Goal: Contribute content: Contribute content

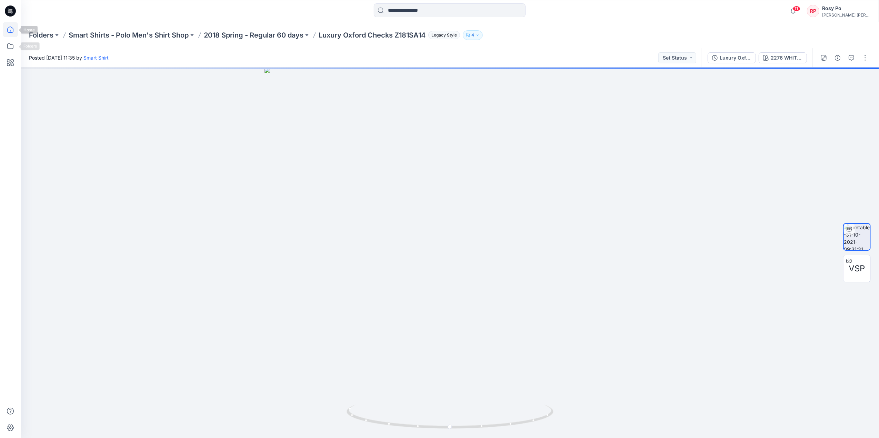
click at [7, 32] on icon at bounding box center [10, 29] width 15 height 15
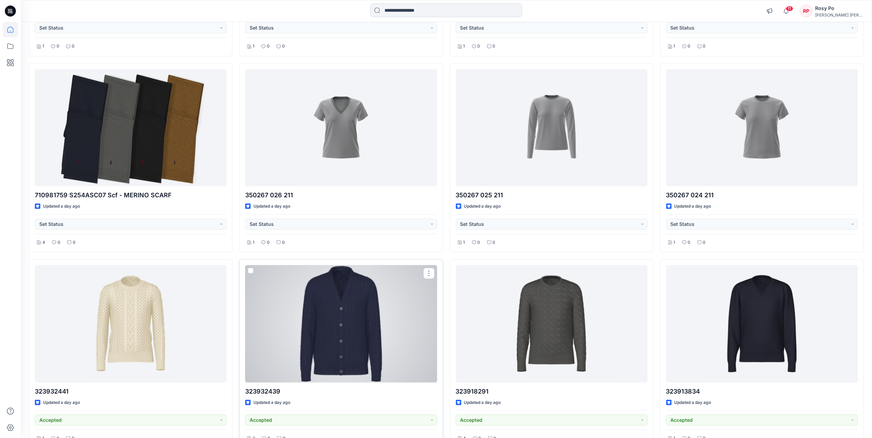
scroll to position [274, 0]
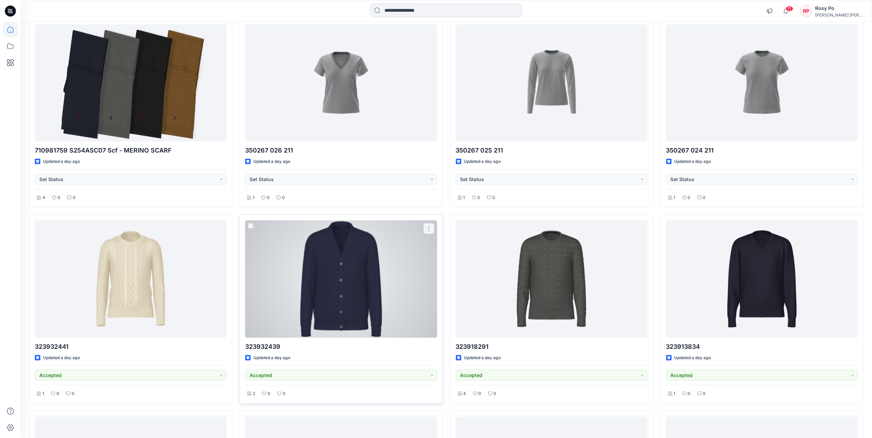
click at [397, 366] on div "323932439 Updated a day ago Accepted 2 0 0" at bounding box center [340, 309] width 203 height 189
click at [395, 354] on div "323932439 Updated a day ago Accepted 2 0 0" at bounding box center [340, 309] width 203 height 189
click at [396, 314] on div at bounding box center [341, 279] width 192 height 117
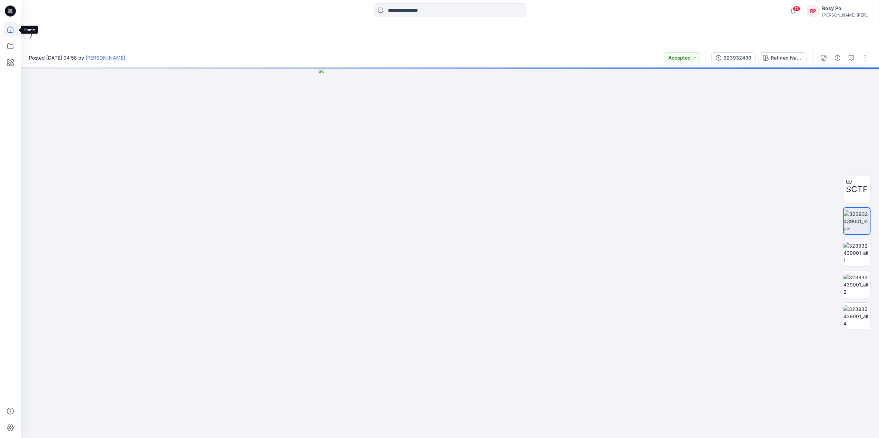
click at [14, 31] on icon at bounding box center [10, 29] width 15 height 15
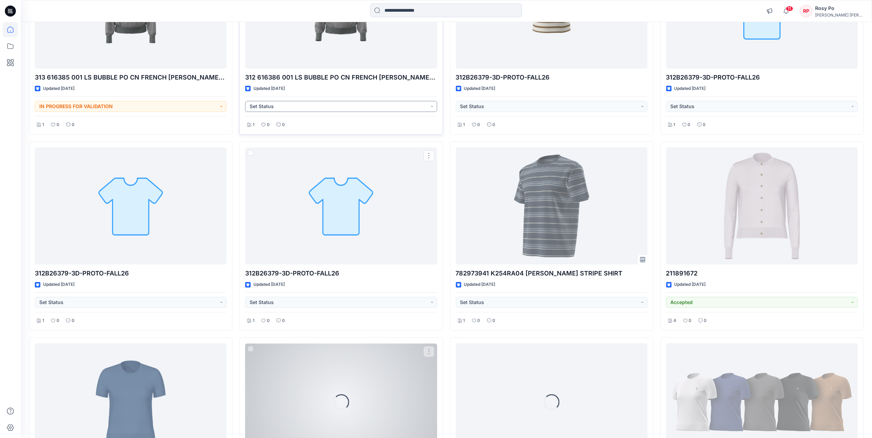
scroll to position [2412, 0]
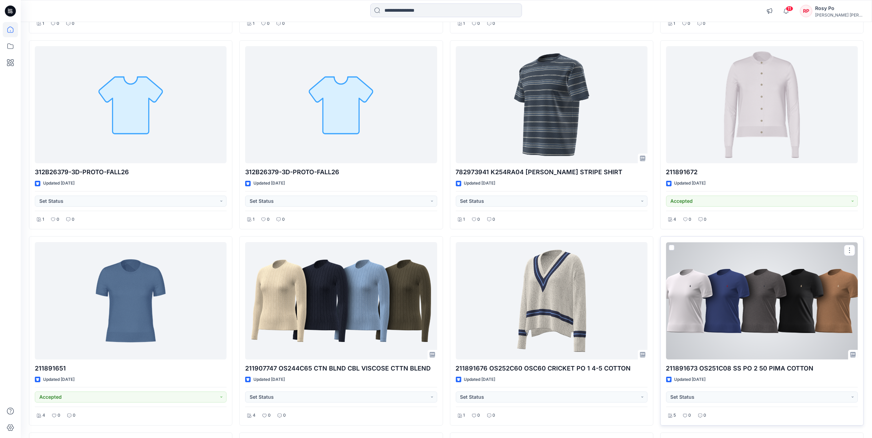
click at [699, 347] on div at bounding box center [762, 300] width 192 height 117
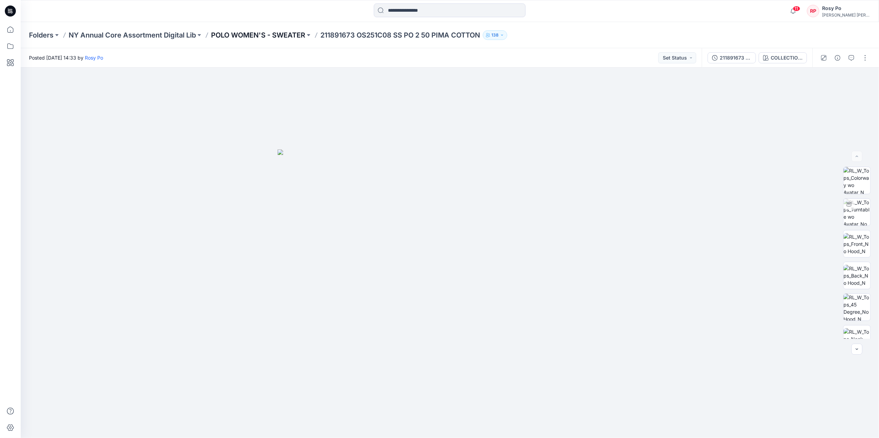
click at [247, 34] on p "POLO WOMEN'S - SWEATER" at bounding box center [258, 35] width 94 height 10
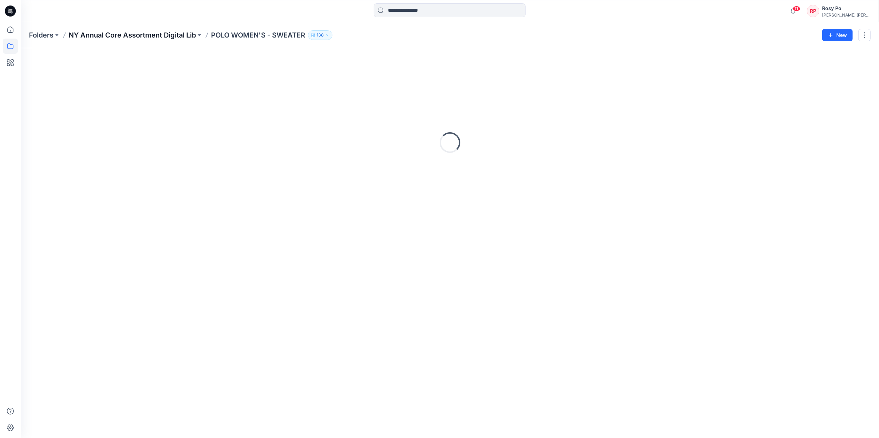
click at [134, 33] on p "NY Annual Core Assortment Digital Lib" at bounding box center [132, 35] width 127 height 10
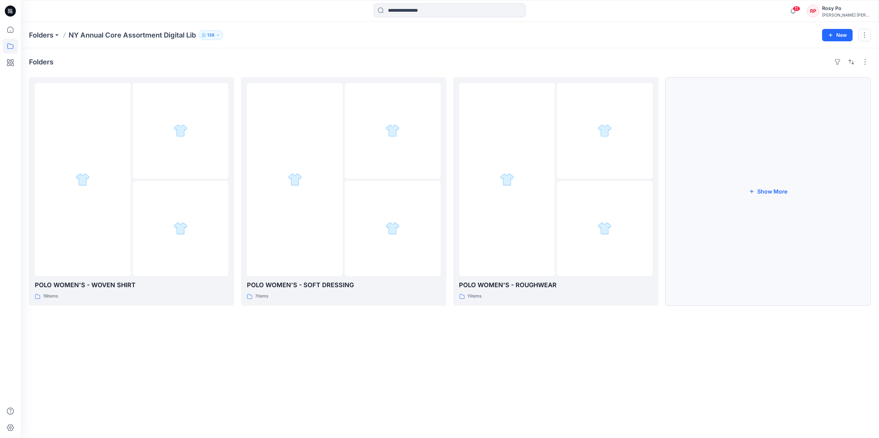
click at [788, 181] on button "Show More" at bounding box center [767, 191] width 205 height 229
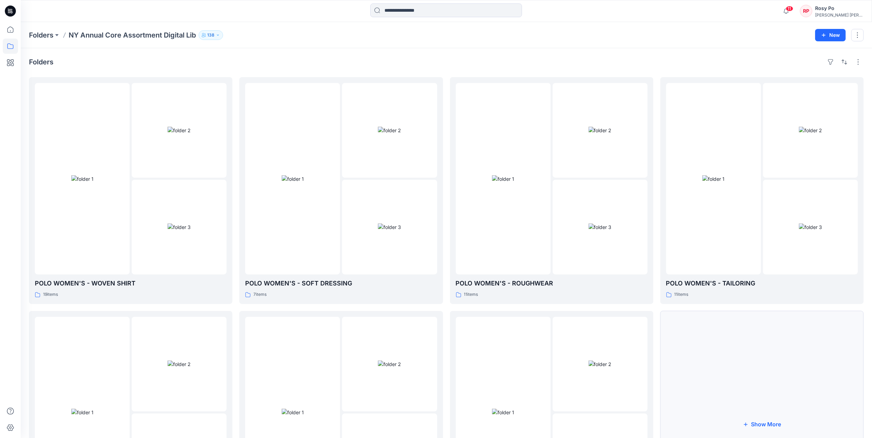
click at [758, 385] on button "Show More" at bounding box center [761, 424] width 203 height 227
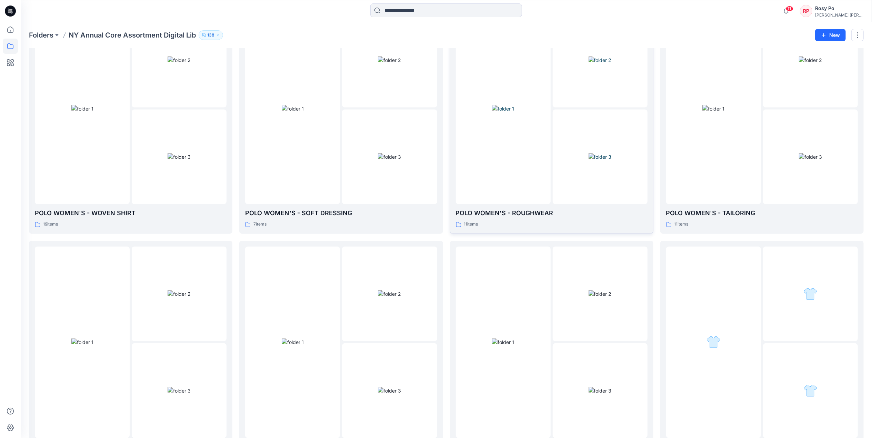
scroll to position [184, 0]
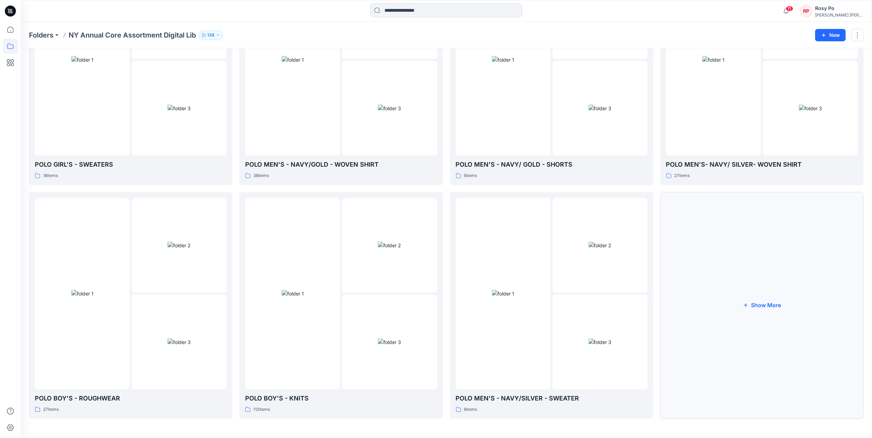
click at [754, 319] on button "Show More" at bounding box center [761, 305] width 203 height 227
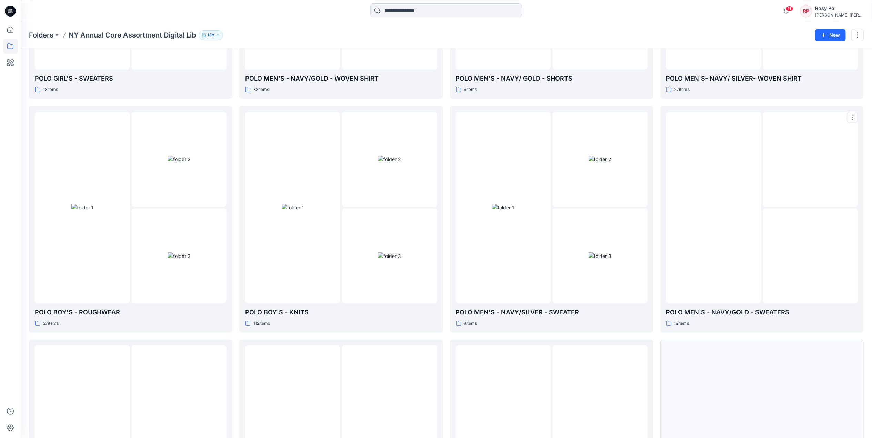
scroll to position [353, 0]
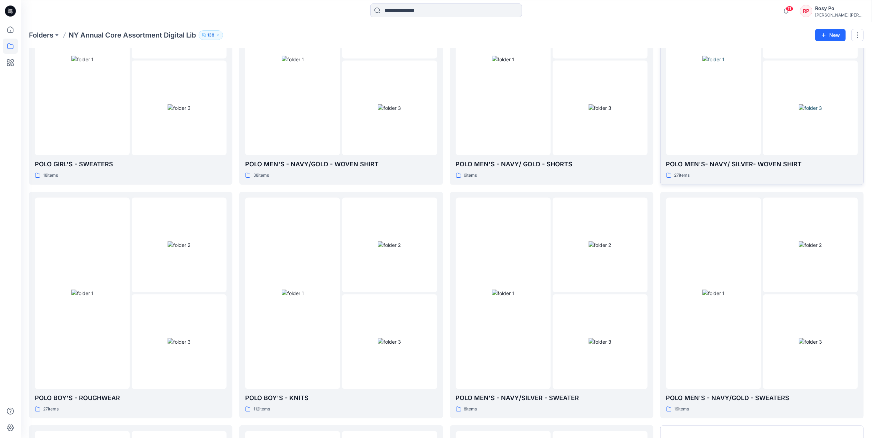
click at [724, 63] on img at bounding box center [713, 59] width 22 height 7
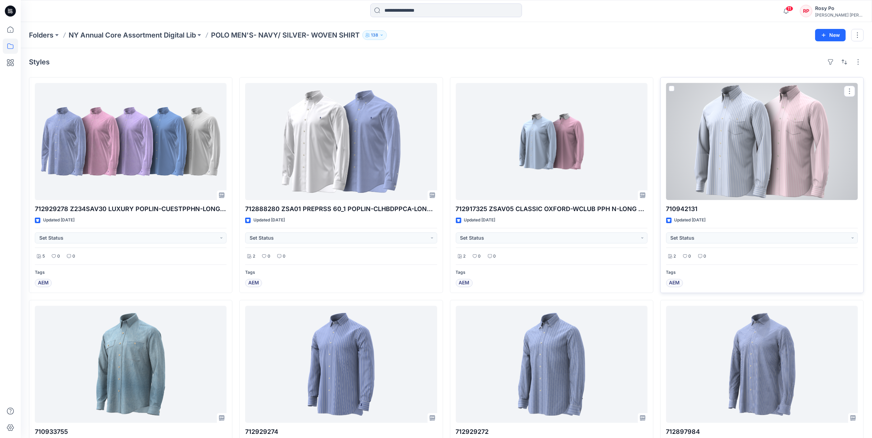
click at [745, 141] on div at bounding box center [762, 141] width 192 height 117
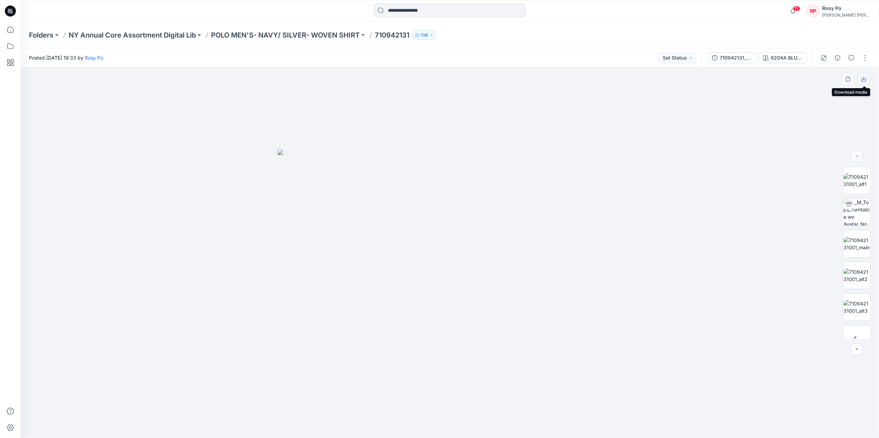
click at [860, 81] on button "button" at bounding box center [863, 79] width 12 height 12
click at [137, 32] on p "MENS" at bounding box center [141, 35] width 20 height 10
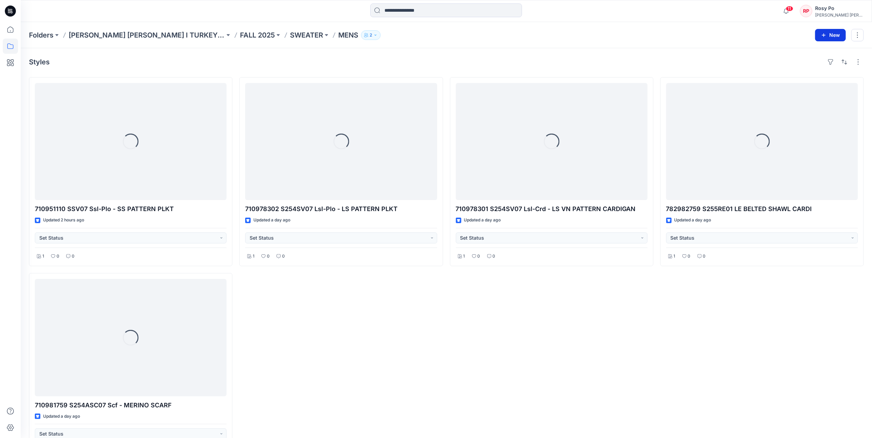
click at [829, 36] on button "New" at bounding box center [830, 35] width 31 height 12
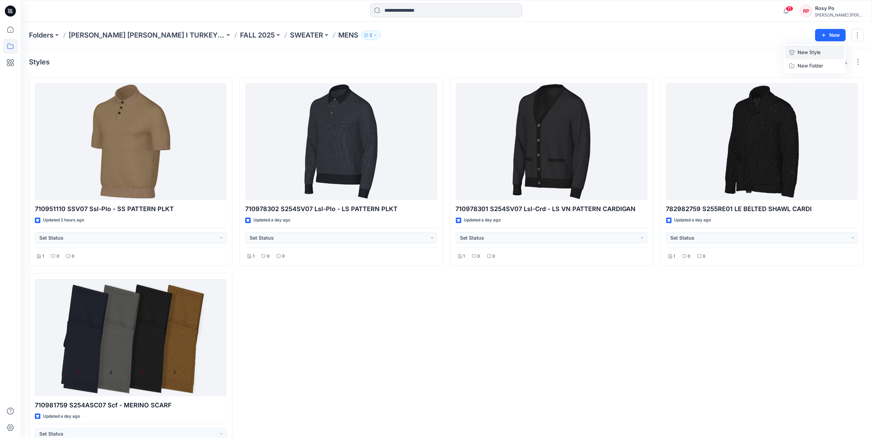
click at [822, 52] on button "New Style" at bounding box center [814, 53] width 59 height 14
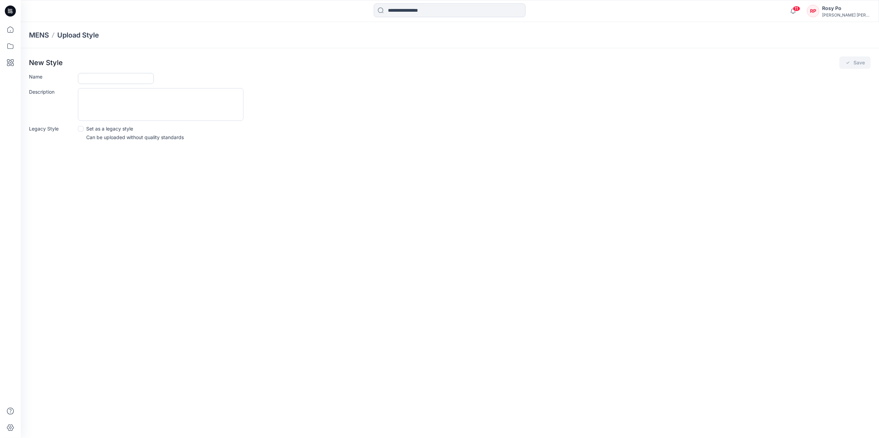
click at [133, 79] on input "Name" at bounding box center [116, 78] width 76 height 11
paste input "**********"
type input "**********"
click at [848, 64] on icon "submit" at bounding box center [848, 63] width 6 height 6
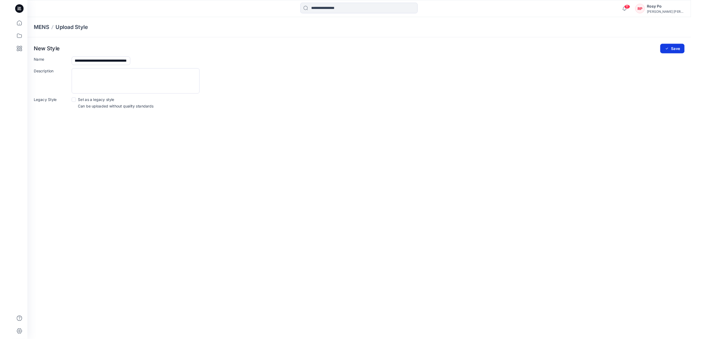
scroll to position [0, 0]
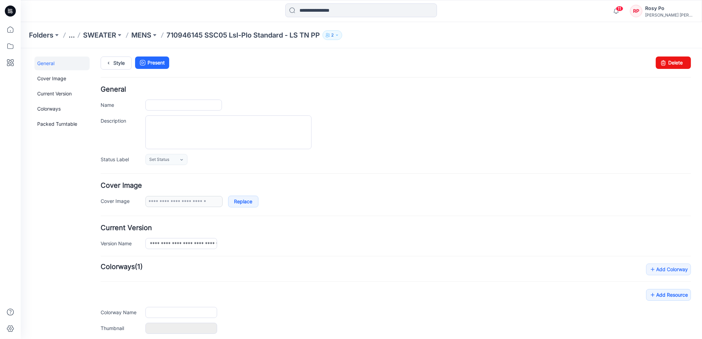
type input "**********"
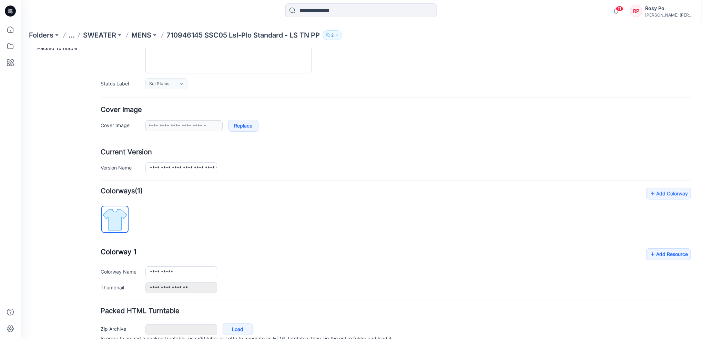
scroll to position [109, 0]
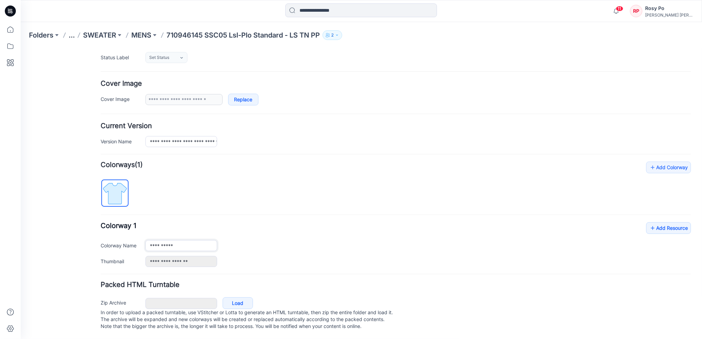
drag, startPoint x: 184, startPoint y: 239, endPoint x: 32, endPoint y: 225, distance: 152.0
click at [20, 177] on html "< Back 11 Rosy Po Profile Rosy Po Personal Settings Notification Preferences Or…" at bounding box center [361, 142] width 682 height 393
type input "**********"
click at [343, 229] on div "**********" at bounding box center [395, 244] width 591 height 45
click at [658, 222] on link "Add Resource" at bounding box center [668, 228] width 45 height 12
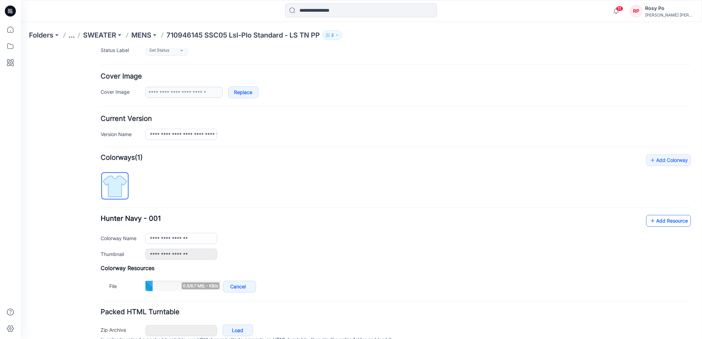
click at [652, 224] on link "Add Resource" at bounding box center [668, 221] width 45 height 12
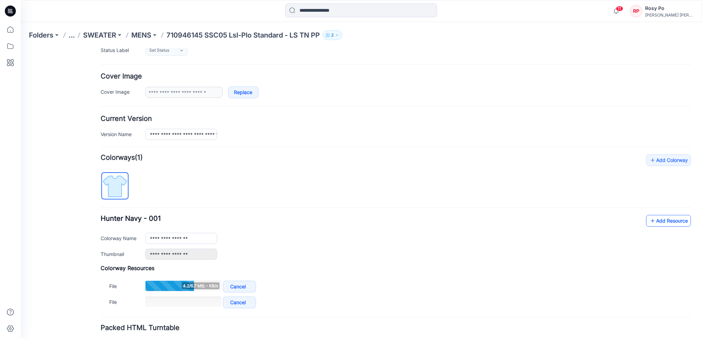
click at [663, 223] on link "Add Resource" at bounding box center [668, 221] width 45 height 12
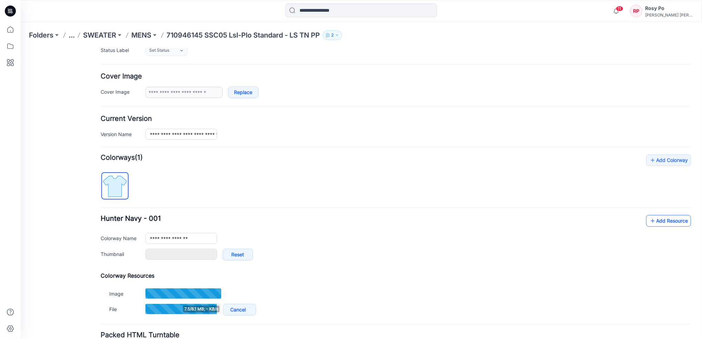
click at [674, 221] on link "Add Resource" at bounding box center [668, 221] width 45 height 12
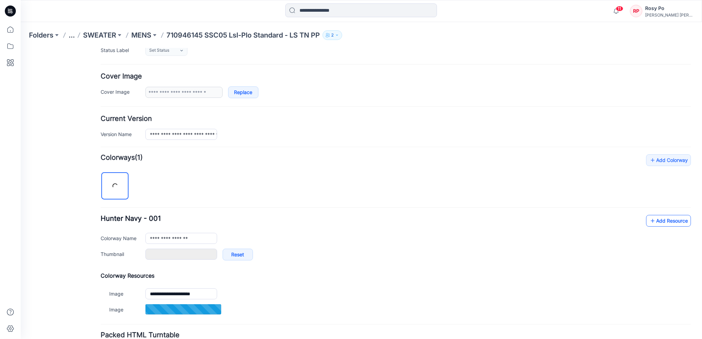
type input "**********"
click at [658, 224] on link "Add Resource" at bounding box center [668, 221] width 45 height 12
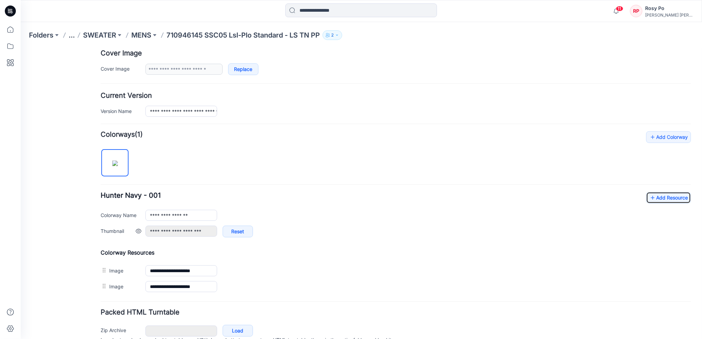
scroll to position [168, 0]
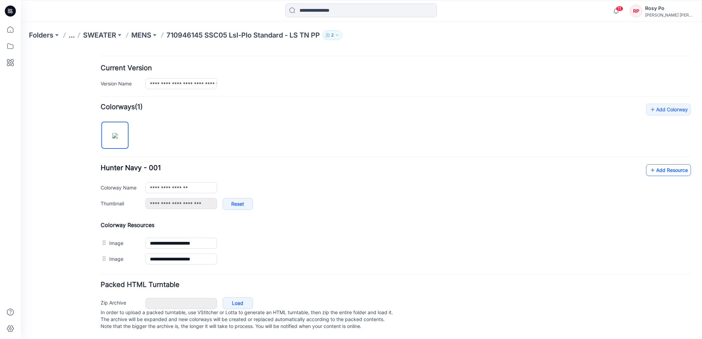
click at [668, 164] on link "Add Resource" at bounding box center [668, 170] width 45 height 12
click at [654, 165] on link "Add Resource" at bounding box center [668, 170] width 45 height 12
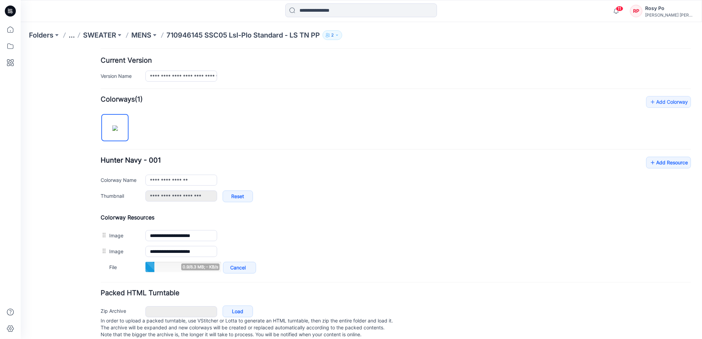
click at [664, 169] on div "**********" at bounding box center [395, 183] width 591 height 52
click at [664, 165] on link "Add Resource" at bounding box center [668, 163] width 45 height 12
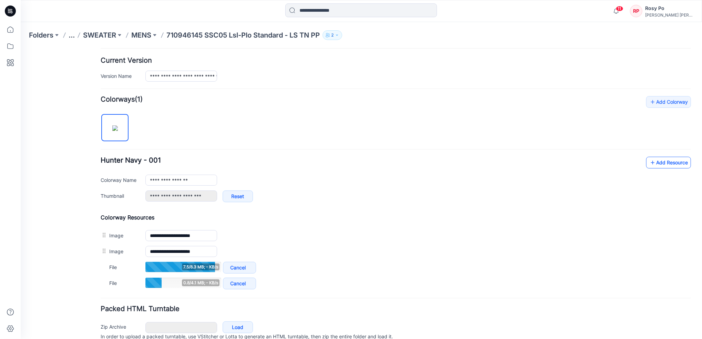
click at [673, 168] on link "Add Resource" at bounding box center [668, 163] width 45 height 12
click at [651, 166] on link "Add Resource" at bounding box center [668, 163] width 45 height 12
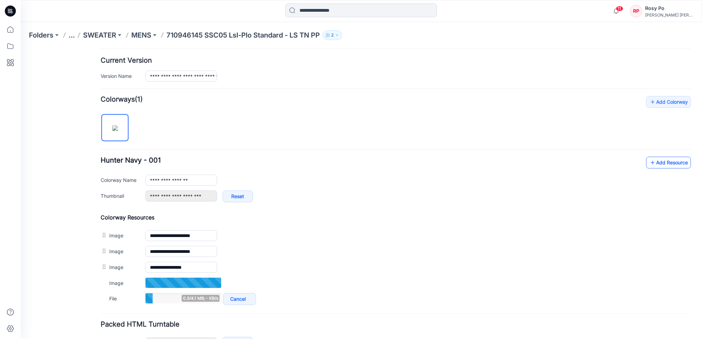
click at [652, 163] on link "Add Resource" at bounding box center [668, 163] width 45 height 12
click at [666, 168] on link "Add Resource" at bounding box center [668, 163] width 45 height 12
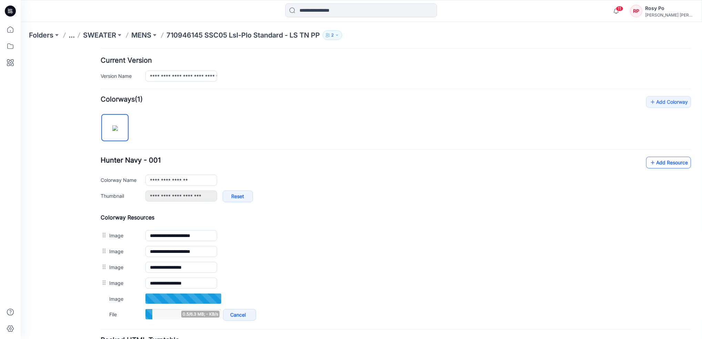
click at [649, 163] on link "Add Resource" at bounding box center [668, 163] width 45 height 12
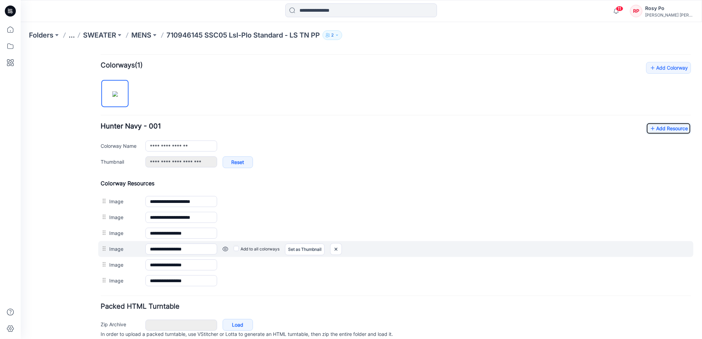
scroll to position [231, 0]
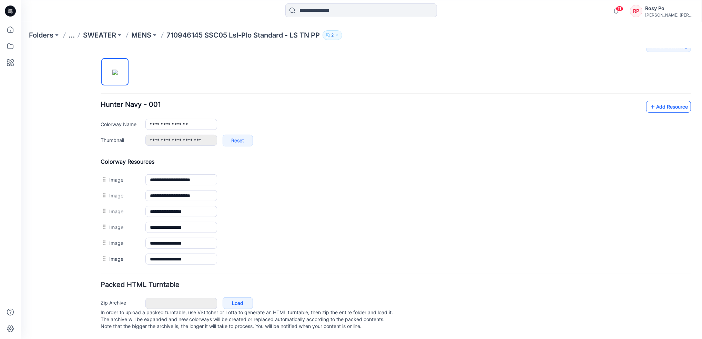
click at [660, 101] on link "Add Resource" at bounding box center [668, 107] width 45 height 12
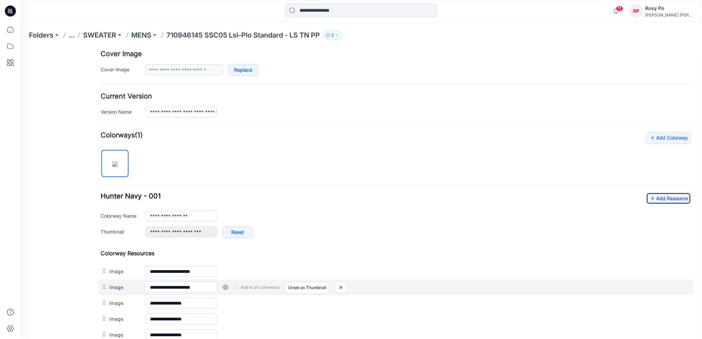
scroll to position [184, 0]
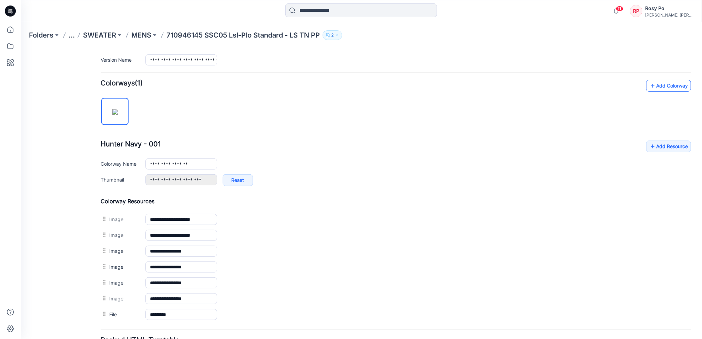
click at [663, 89] on link "Add Colorway" at bounding box center [668, 86] width 45 height 12
type input "**********"
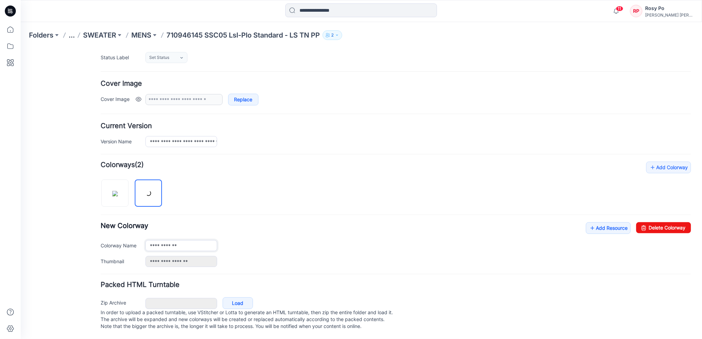
scroll to position [109, 0]
type input "**********"
click at [305, 211] on div "**********" at bounding box center [395, 213] width 591 height 105
click at [597, 223] on link "Add Resource" at bounding box center [608, 228] width 45 height 12
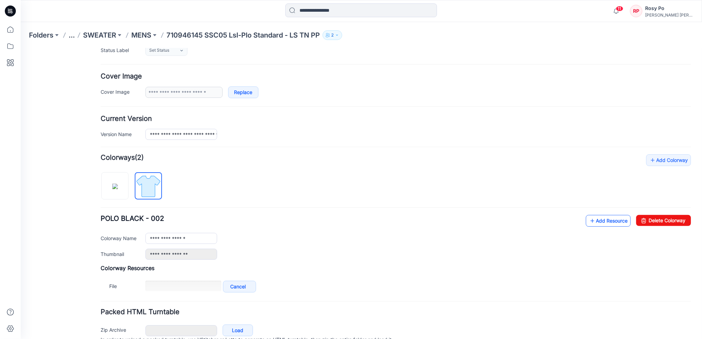
click at [593, 222] on link "Add Resource" at bounding box center [608, 221] width 45 height 12
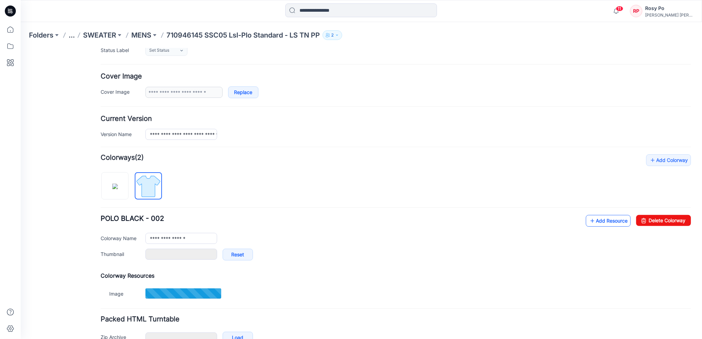
click at [609, 218] on link "Add Resource" at bounding box center [608, 221] width 45 height 12
click at [600, 222] on link "Add Resource" at bounding box center [608, 221] width 45 height 12
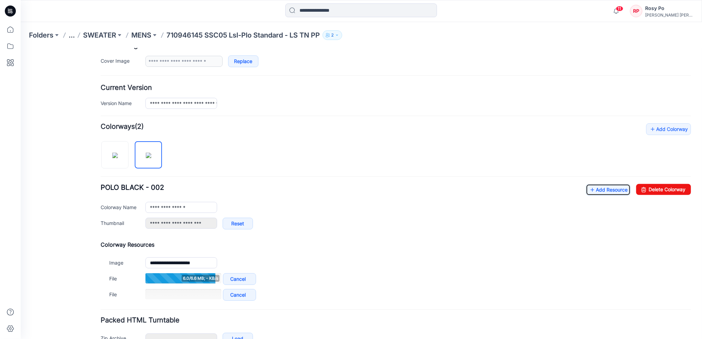
scroll to position [155, 0]
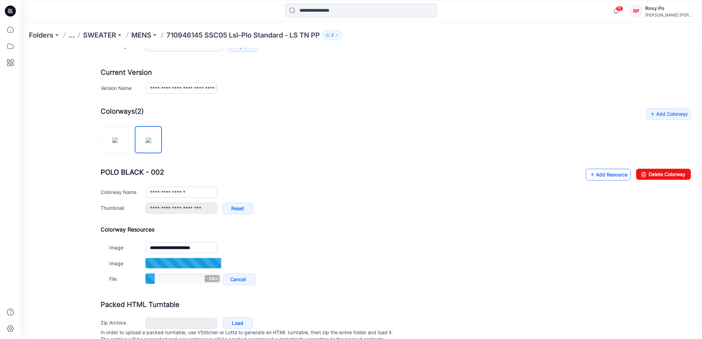
click at [612, 178] on link "Add Resource" at bounding box center [608, 175] width 45 height 12
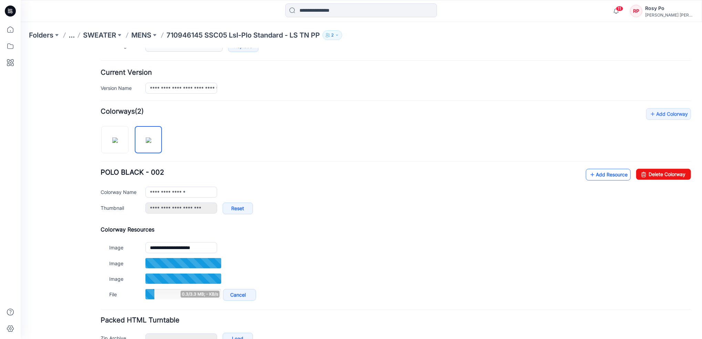
click at [611, 174] on link "Add Resource" at bounding box center [608, 175] width 45 height 12
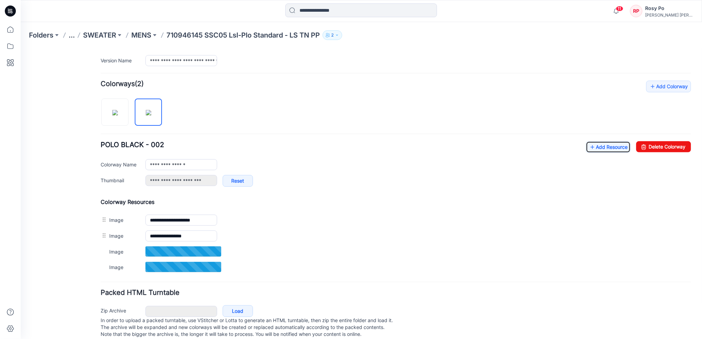
scroll to position [199, 0]
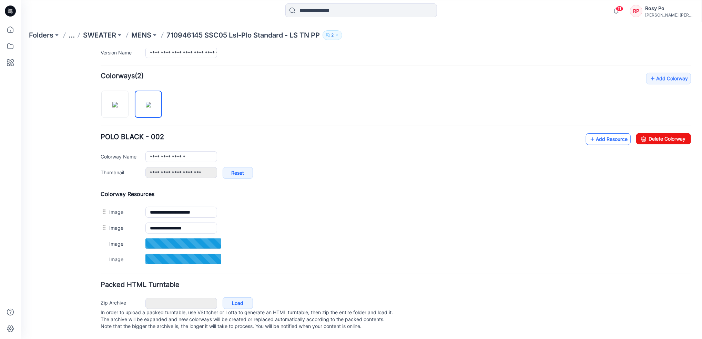
click at [601, 135] on link "Add Resource" at bounding box center [608, 139] width 45 height 12
click at [605, 134] on link "Add Resource" at bounding box center [608, 139] width 45 height 12
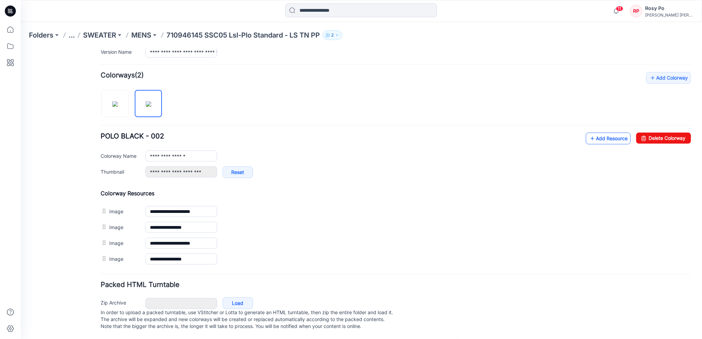
click at [596, 135] on link "Add Resource" at bounding box center [608, 138] width 45 height 12
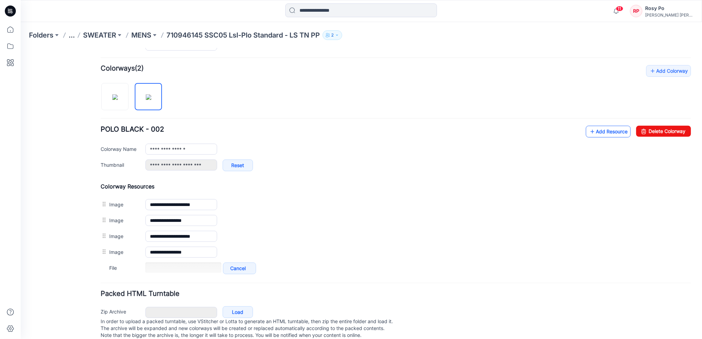
click at [611, 137] on link "Add Resource" at bounding box center [608, 131] width 45 height 12
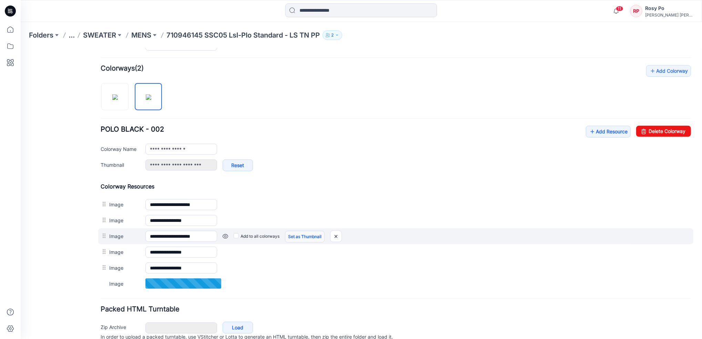
click at [308, 239] on link "Set as Thumbnail" at bounding box center [305, 237] width 40 height 12
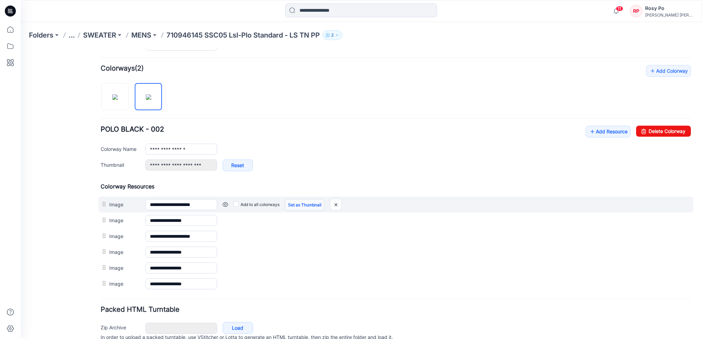
click at [299, 209] on link "Set as Thumbnail" at bounding box center [305, 205] width 40 height 12
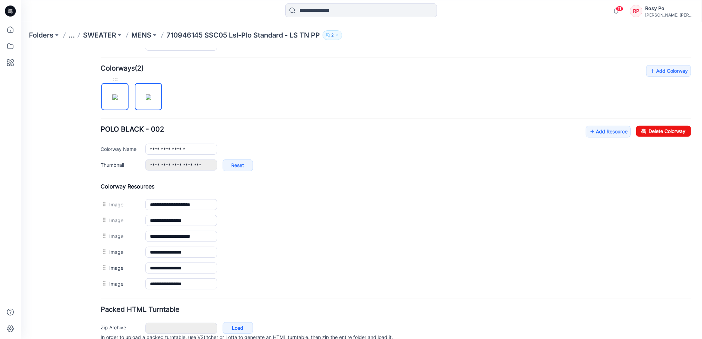
type input "**********"
click at [118, 100] on img at bounding box center [115, 97] width 6 height 6
type input "**********"
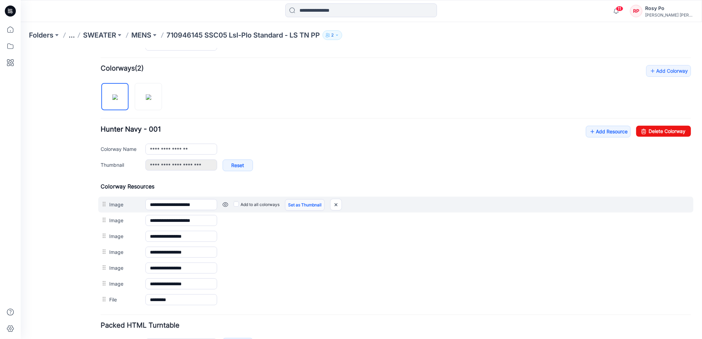
click at [303, 204] on link "Set as Thumbnail" at bounding box center [305, 205] width 40 height 12
type input "**********"
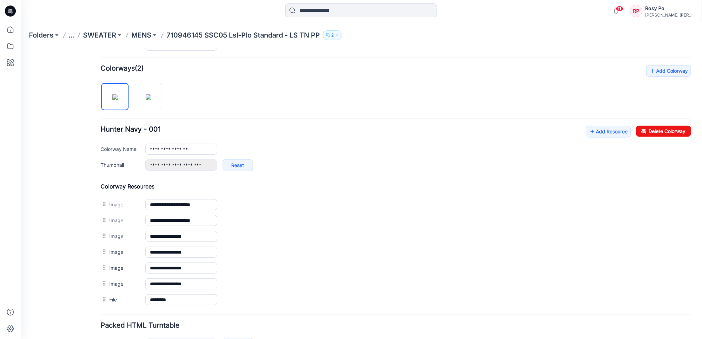
scroll to position [14, 0]
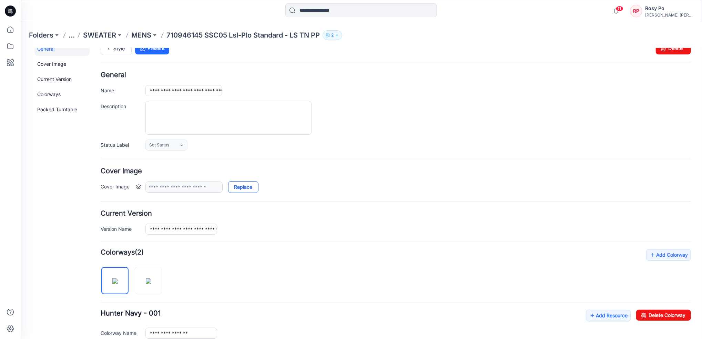
click at [241, 190] on link "Replace" at bounding box center [243, 187] width 30 height 12
type input "**********"
click at [125, 51] on link "Style" at bounding box center [115, 48] width 31 height 13
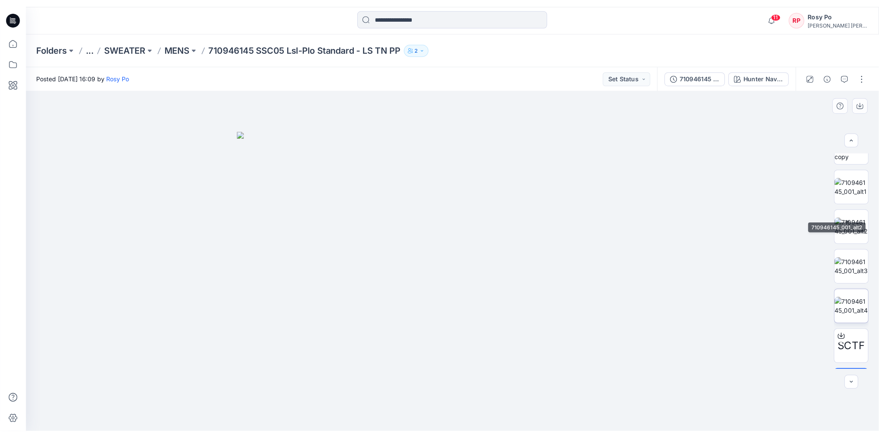
scroll to position [77, 0]
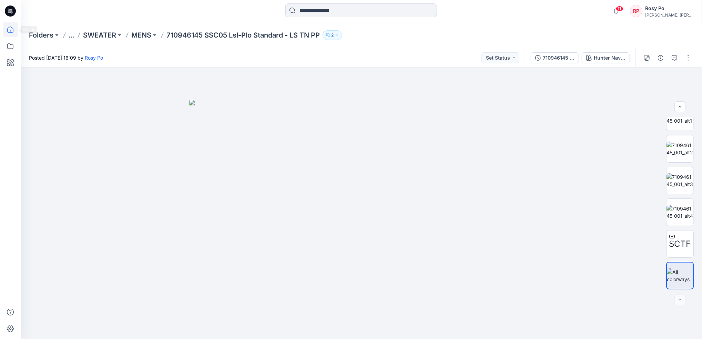
click at [8, 28] on icon at bounding box center [10, 30] width 6 height 6
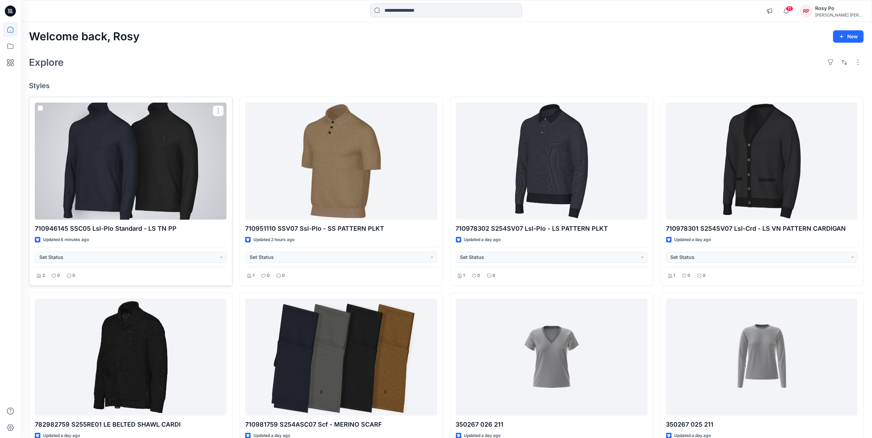
click at [184, 162] on div at bounding box center [131, 161] width 192 height 117
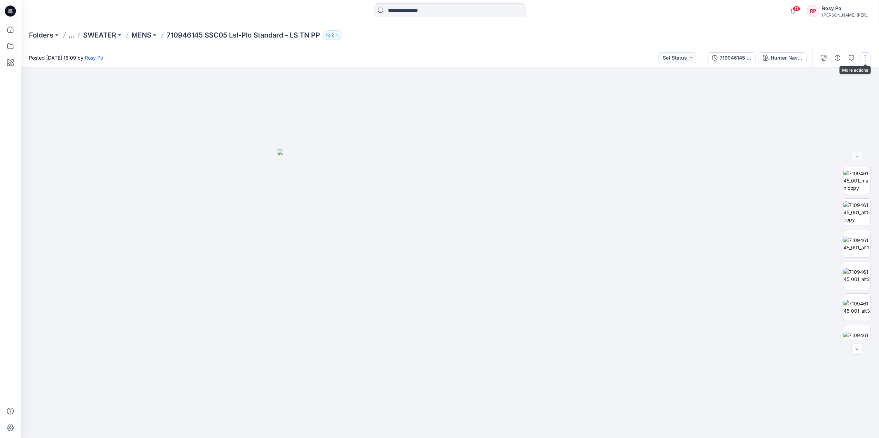
click at [702, 55] on button "button" at bounding box center [864, 57] width 11 height 11
click at [702, 94] on button "Edit" at bounding box center [835, 93] width 63 height 13
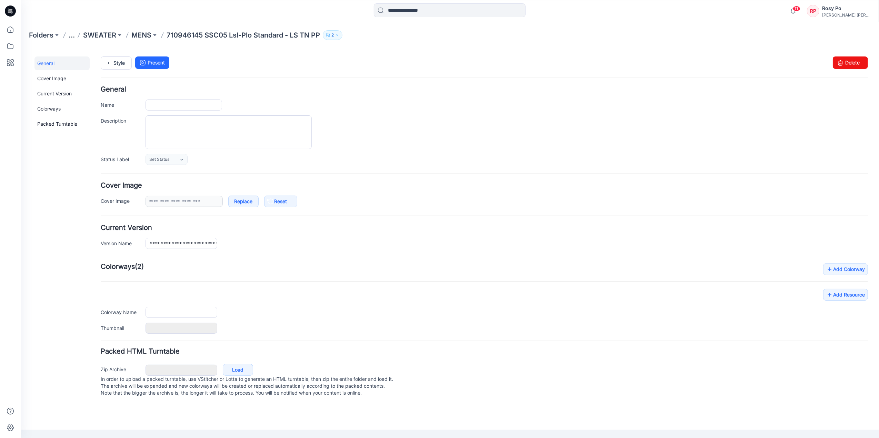
type input "**********"
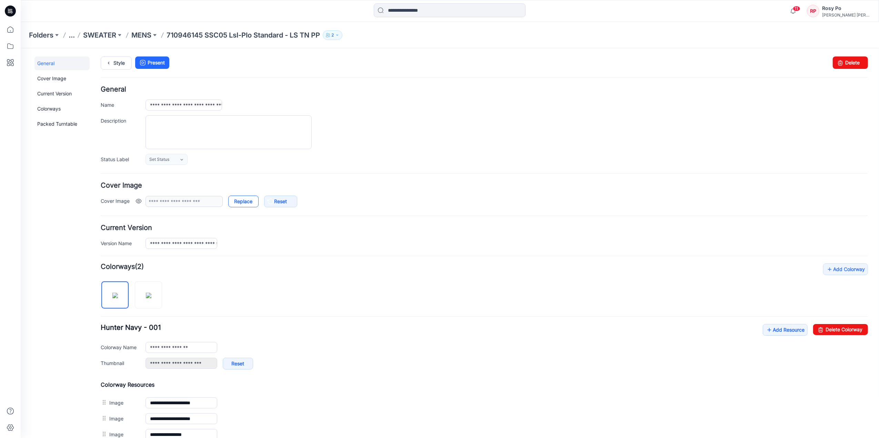
click at [250, 202] on link "Replace" at bounding box center [243, 201] width 30 height 12
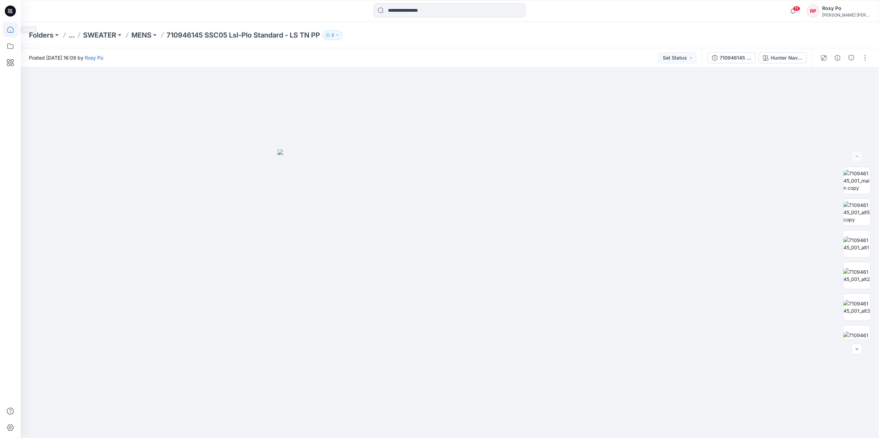
click at [8, 29] on icon at bounding box center [10, 29] width 15 height 15
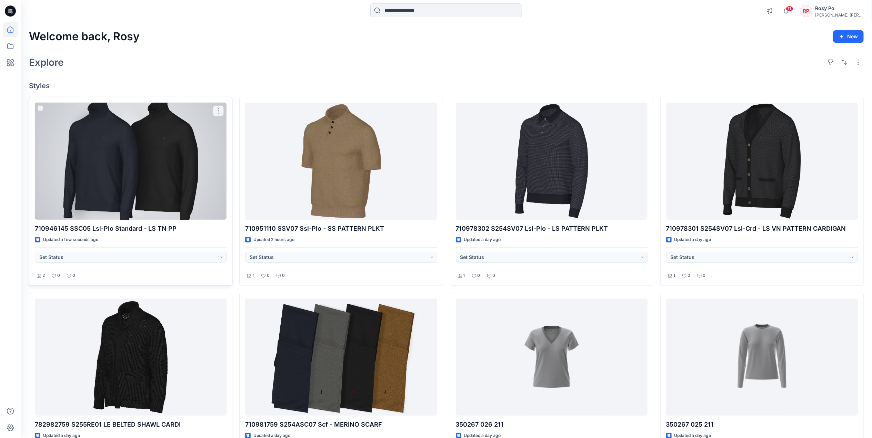
click at [156, 155] on div at bounding box center [131, 161] width 192 height 117
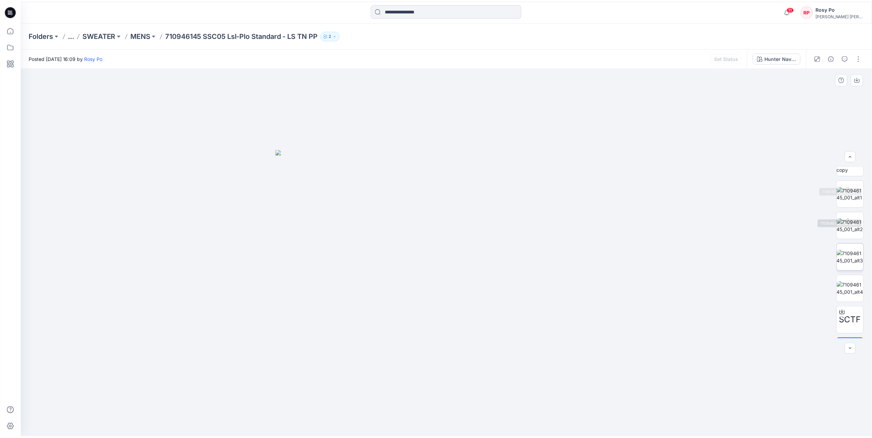
scroll to position [77, 0]
click at [10, 33] on icon at bounding box center [10, 29] width 15 height 15
